Goal: Task Accomplishment & Management: Use online tool/utility

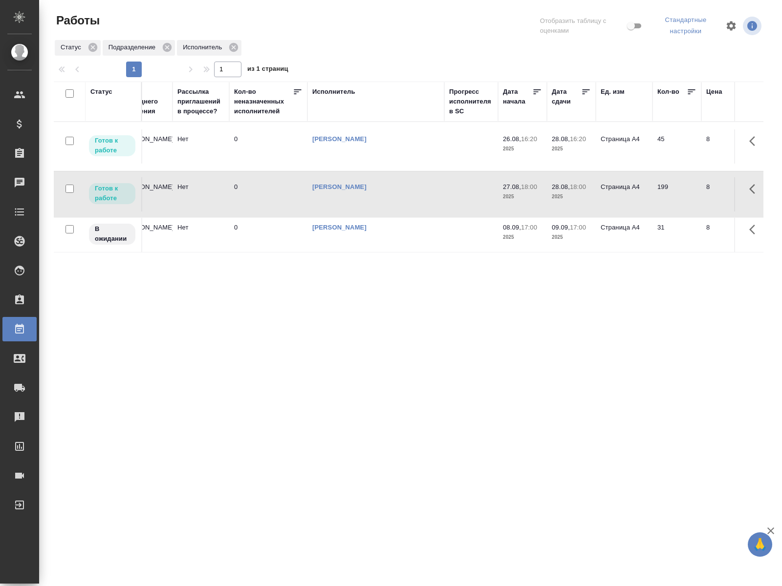
scroll to position [0, 487]
click at [428, 150] on td "[PERSON_NAME]" at bounding box center [373, 146] width 137 height 34
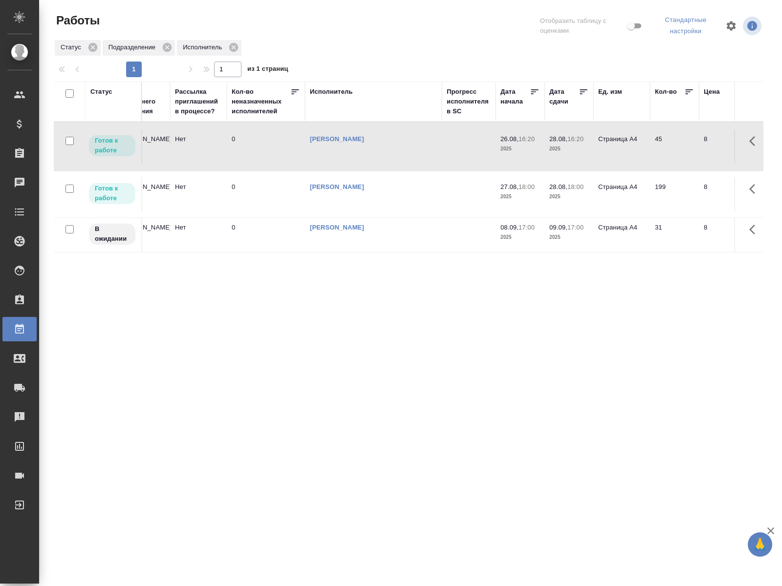
click at [428, 150] on td "[PERSON_NAME]" at bounding box center [373, 146] width 137 height 34
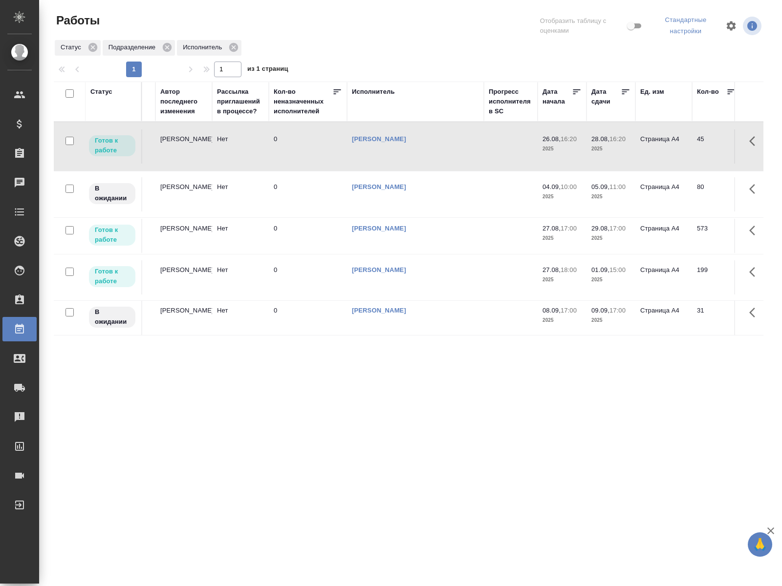
scroll to position [0, 411]
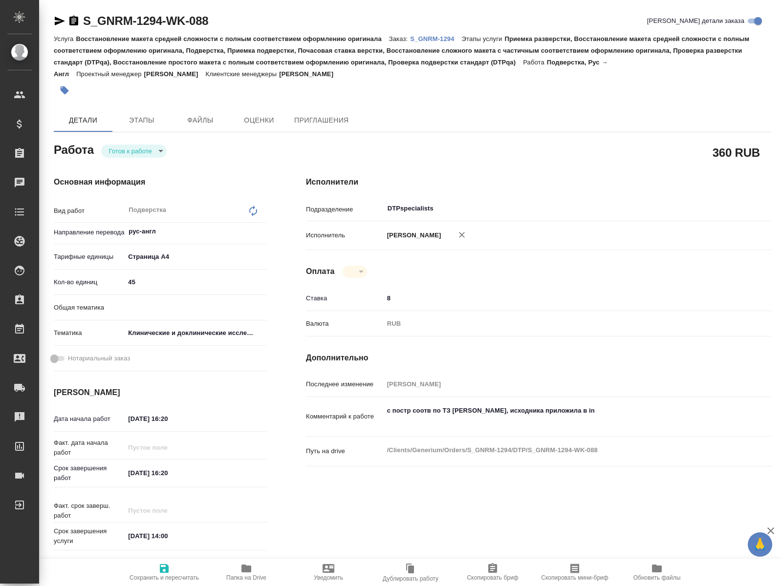
type textarea "x"
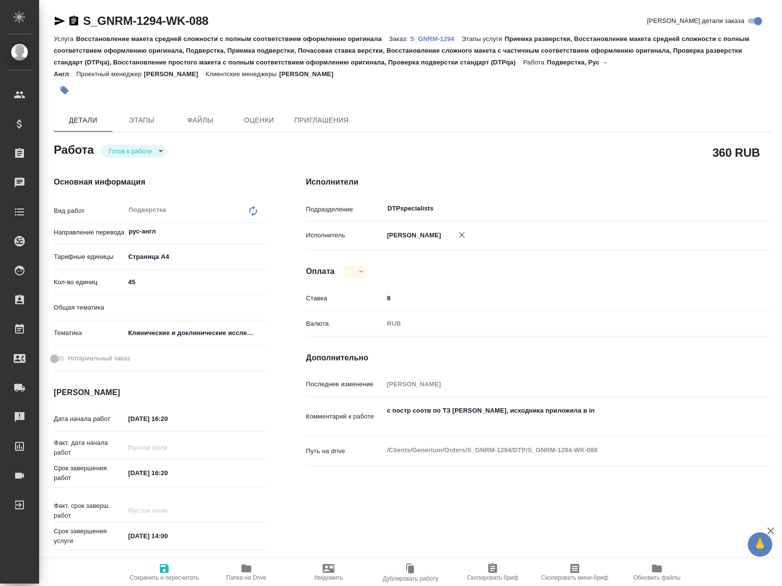
type textarea "x"
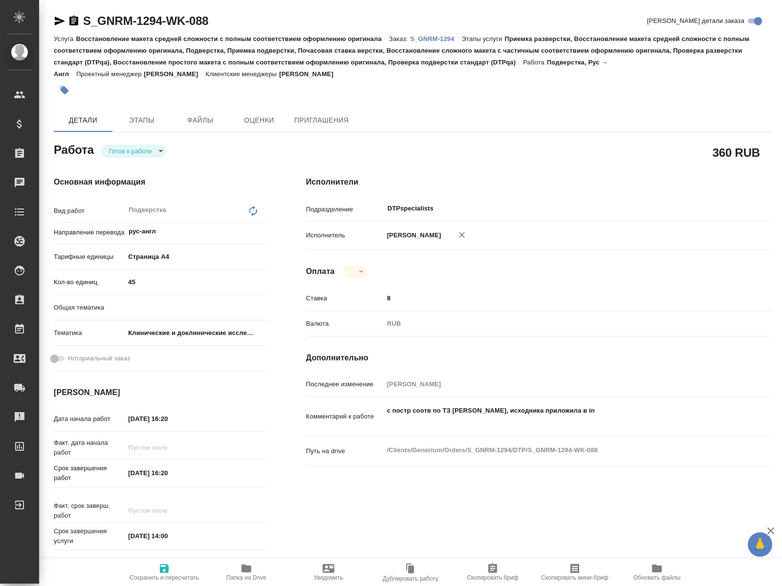
type textarea "x"
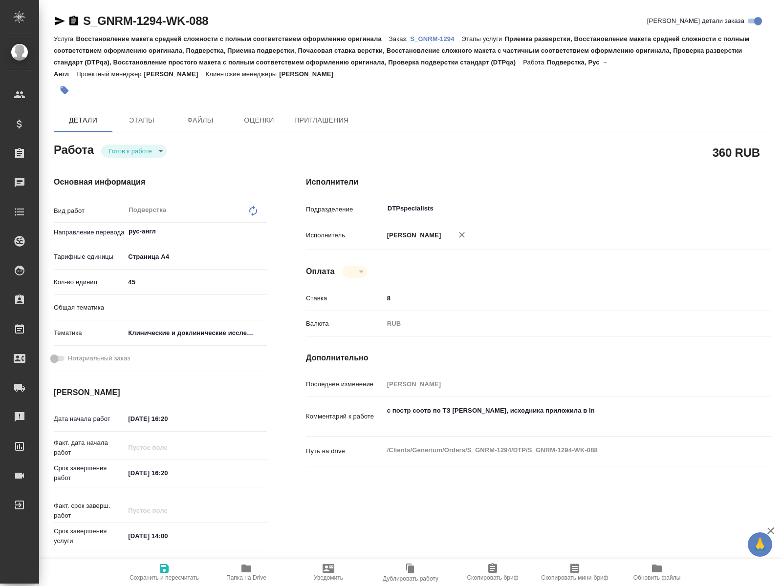
type textarea "x"
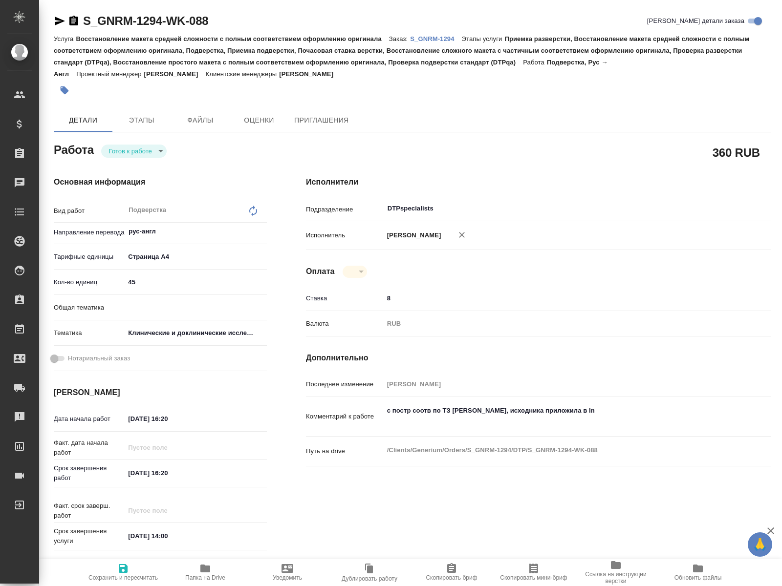
type textarea "x"
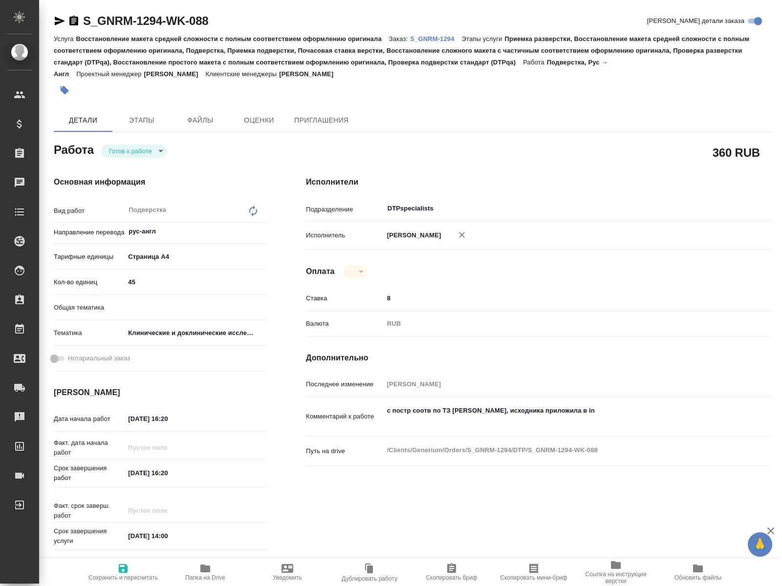
type textarea "x"
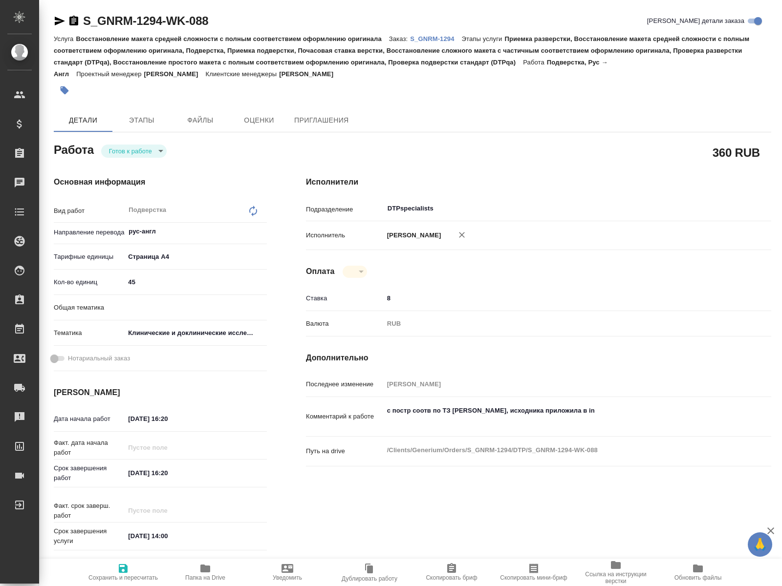
type textarea "x"
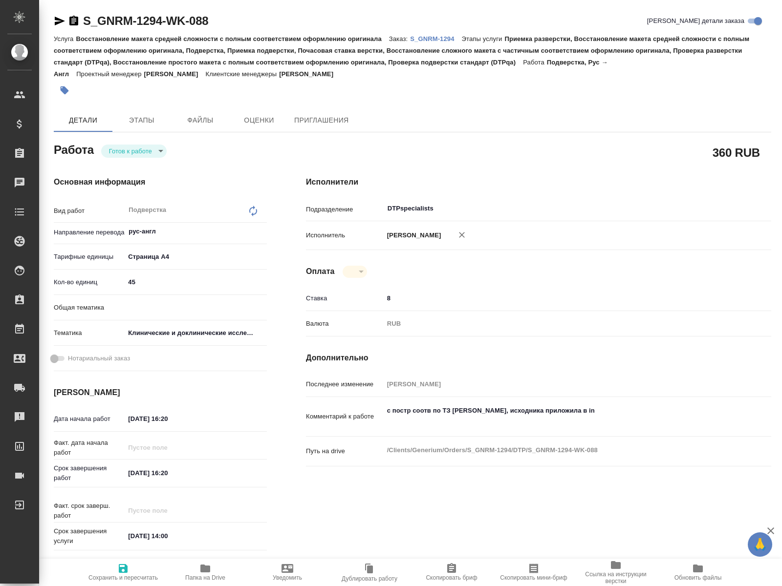
type textarea "x"
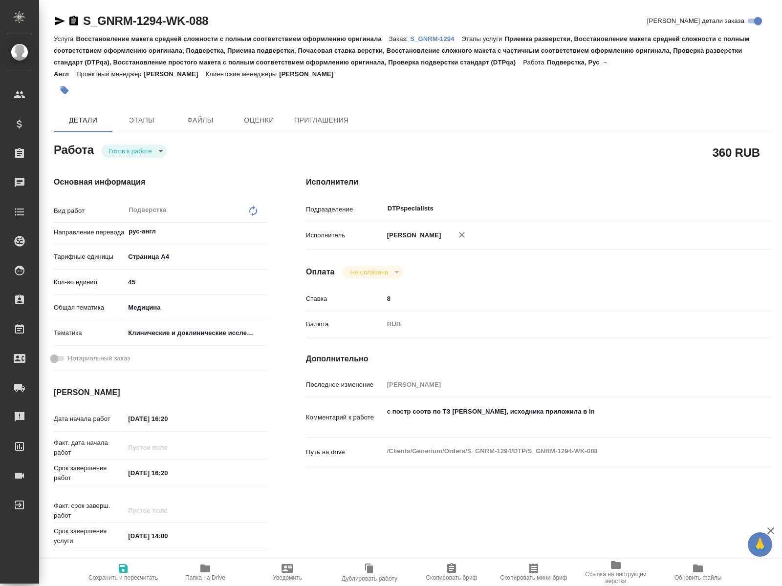
type textarea "x"
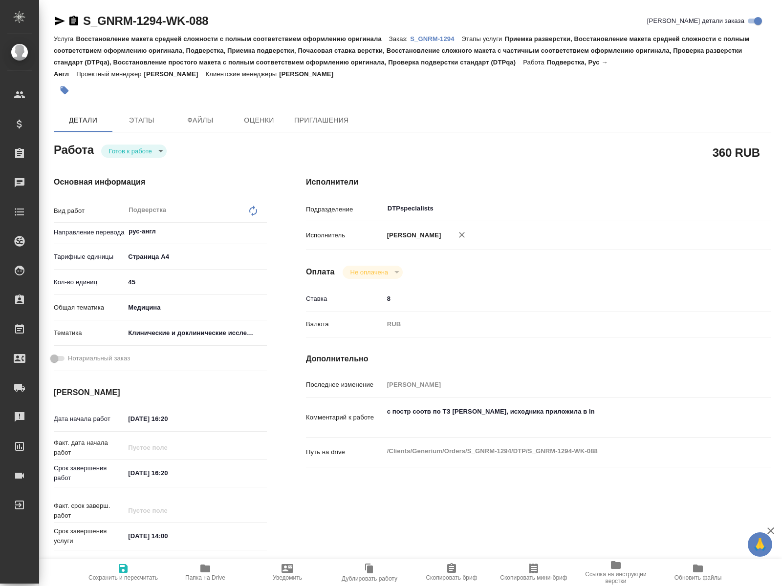
click at [524, 157] on div "Исполнители Подразделение DTPspecialists ​ Исполнитель Кучеренко Оксана Леонидо…" at bounding box center [538, 365] width 504 height 417
click at [213, 575] on span "Папка на Drive" at bounding box center [205, 578] width 40 height 7
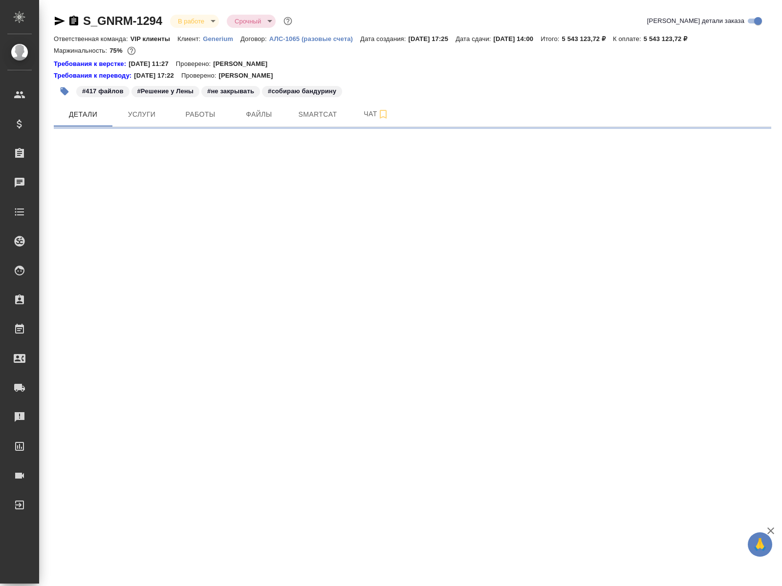
select select "RU"
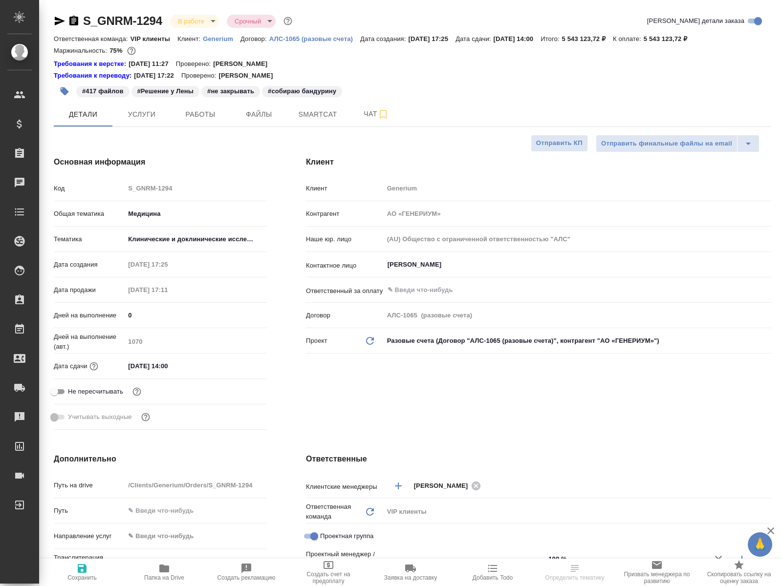
type input "Комаров Роман"
type textarea "x"
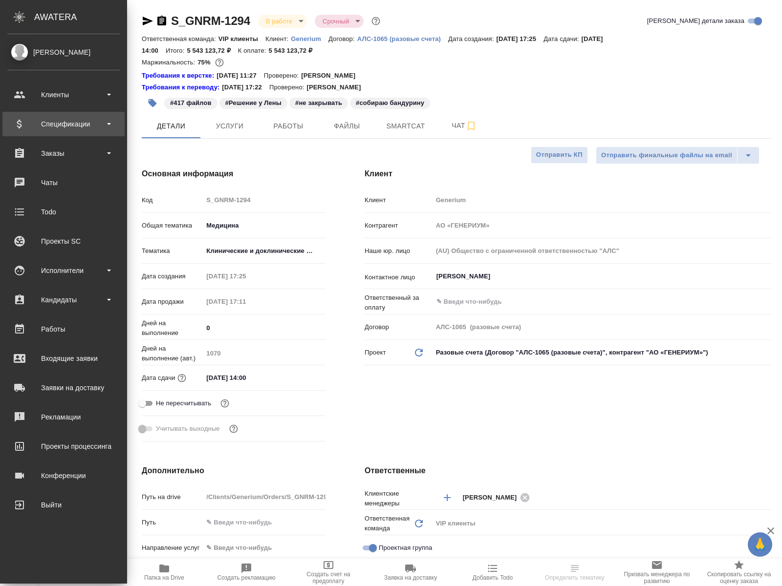
type input "[PERSON_NAME]"
type textarea "x"
